Goal: Transaction & Acquisition: Purchase product/service

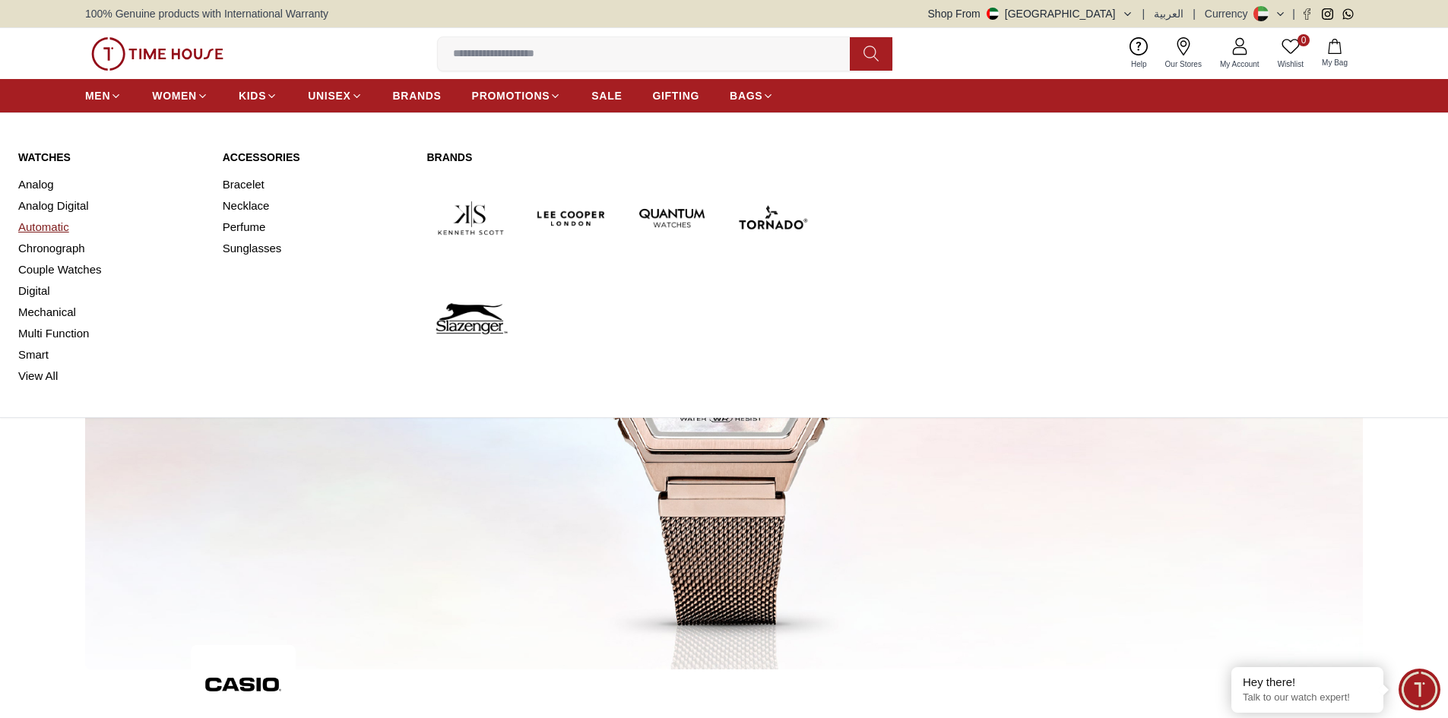
click at [48, 218] on link "Automatic" at bounding box center [111, 227] width 186 height 21
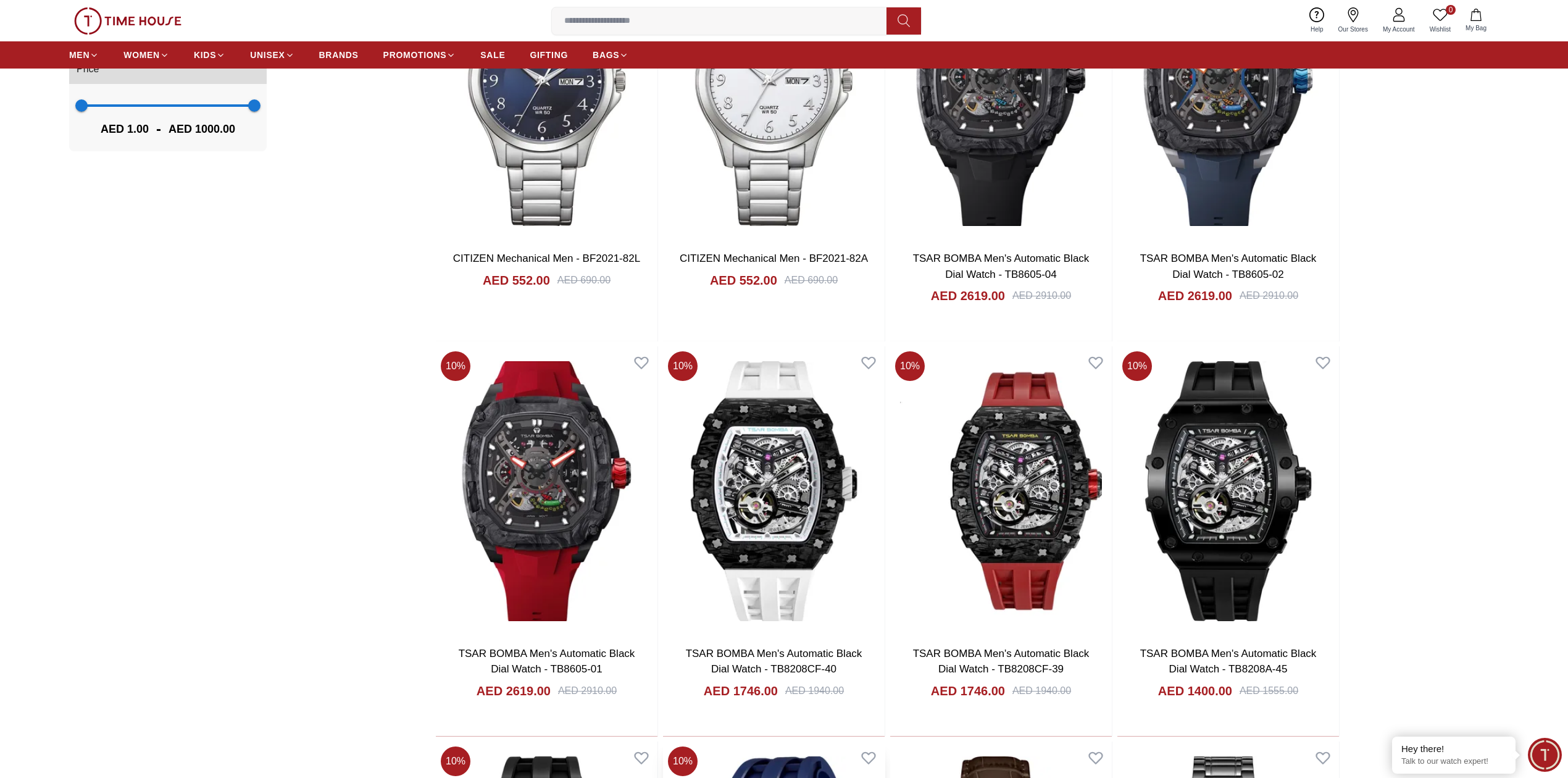
scroll to position [341, 0]
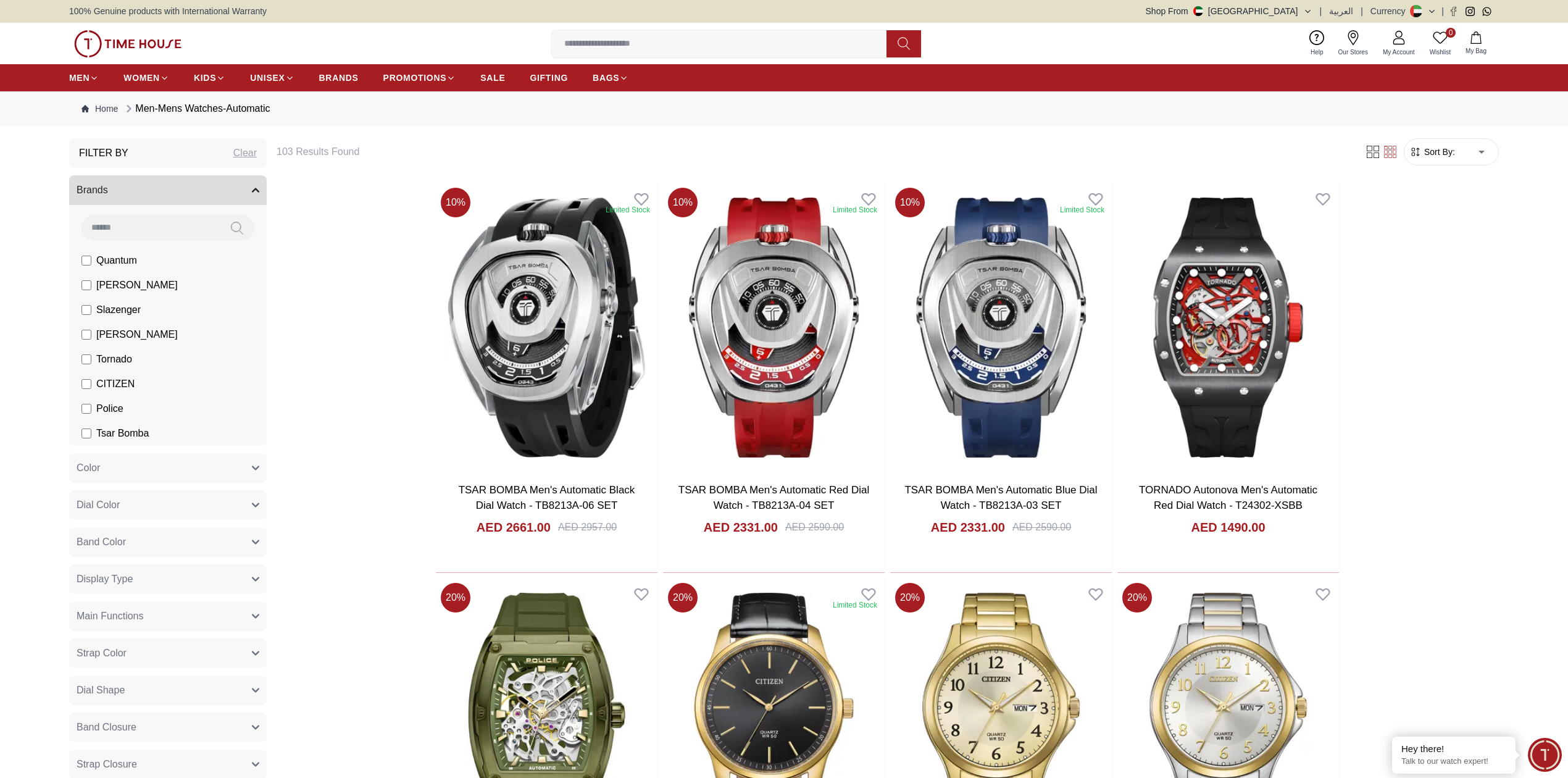
click at [159, 196] on button "Brands" at bounding box center [167, 190] width 197 height 29
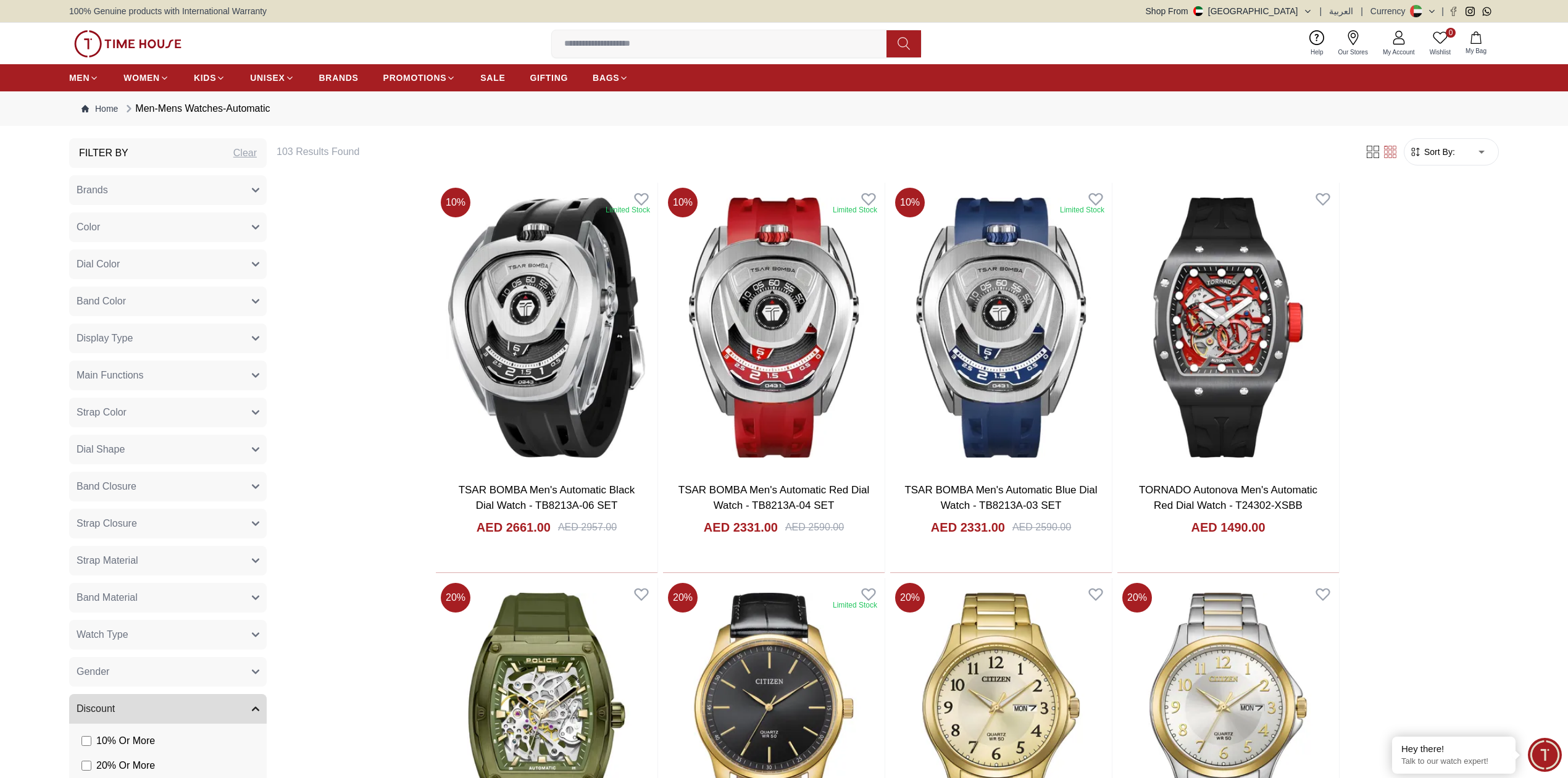
click at [162, 194] on button "Brands" at bounding box center [167, 190] width 197 height 29
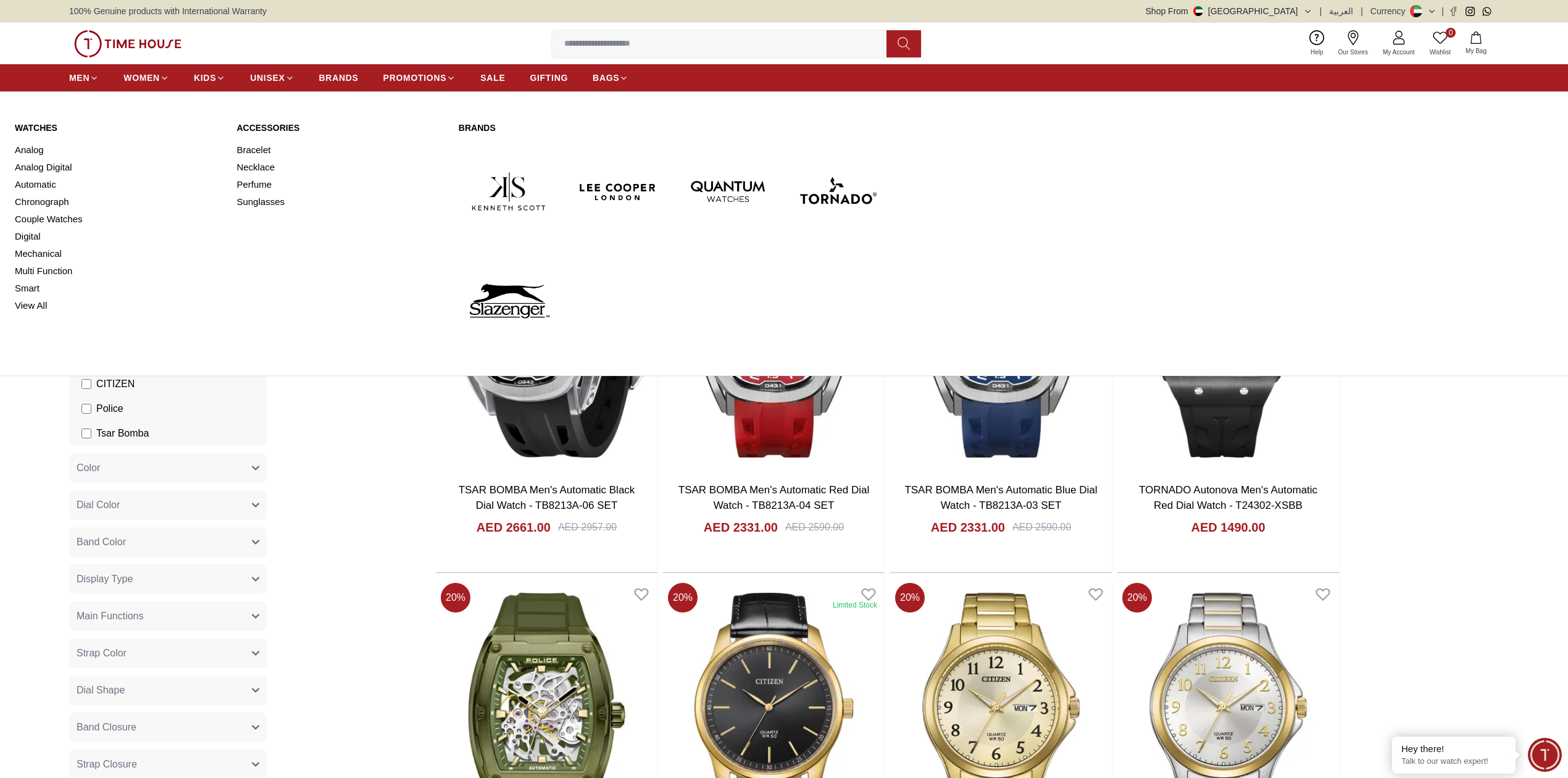
click at [31, 128] on link "Watches" at bounding box center [118, 128] width 207 height 12
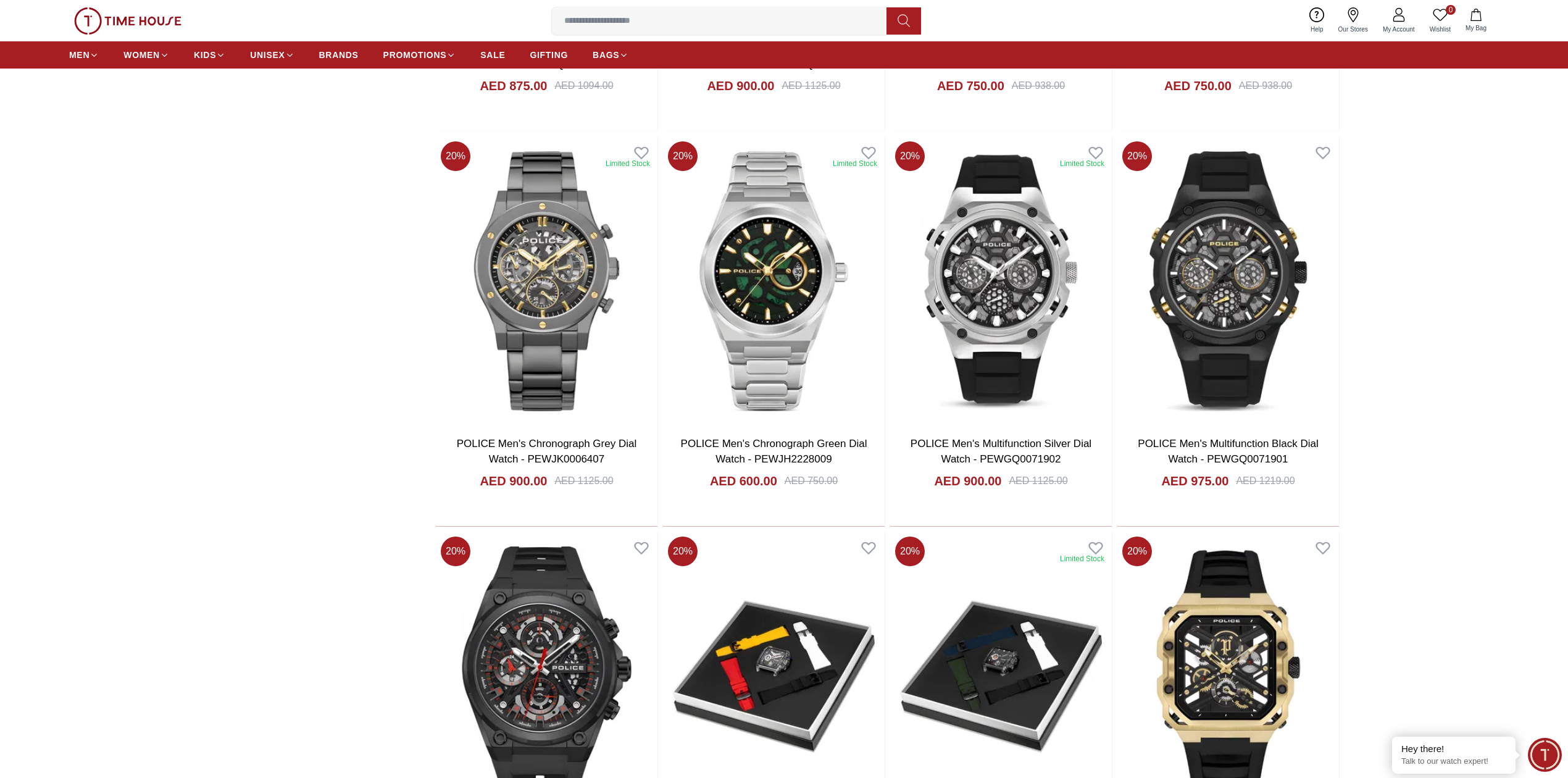
scroll to position [1879, 0]
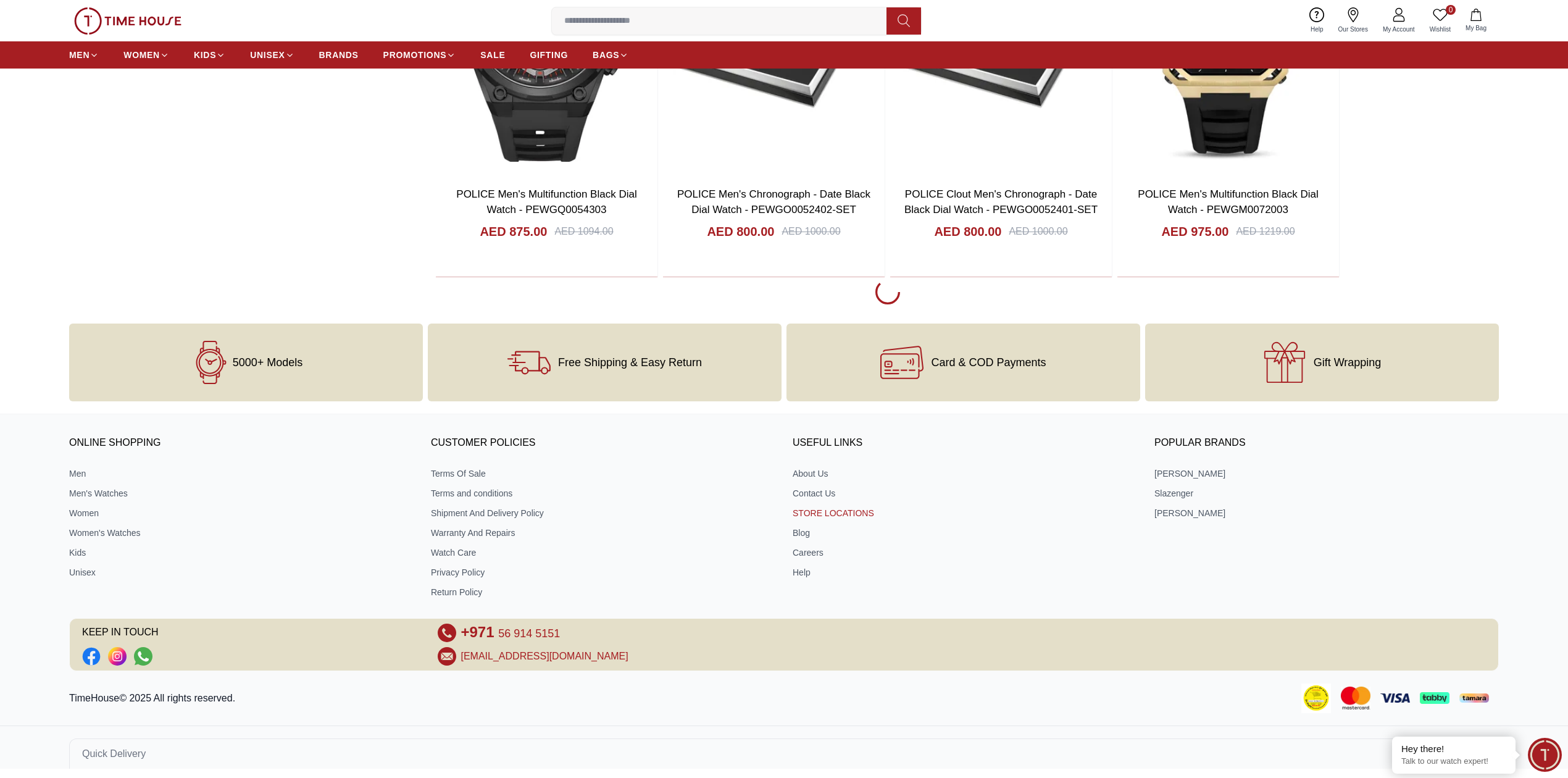
scroll to position [1879, 0]
